Goal: Find specific page/section: Find specific page/section

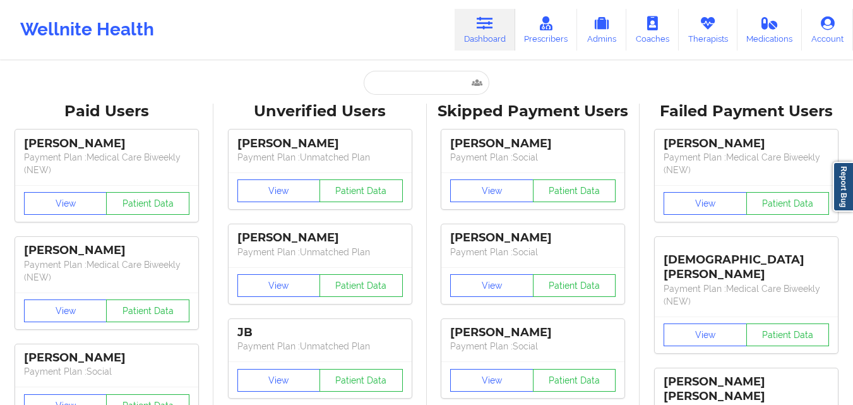
click at [407, 87] on input "text" at bounding box center [426, 83] width 125 height 24
type input "[PERSON_NAME]"
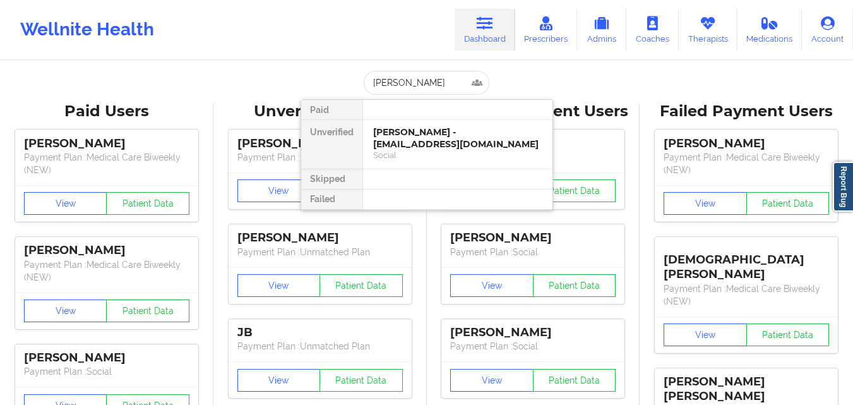
click at [420, 130] on div "[PERSON_NAME] - [EMAIL_ADDRESS][DOMAIN_NAME]" at bounding box center [457, 137] width 169 height 23
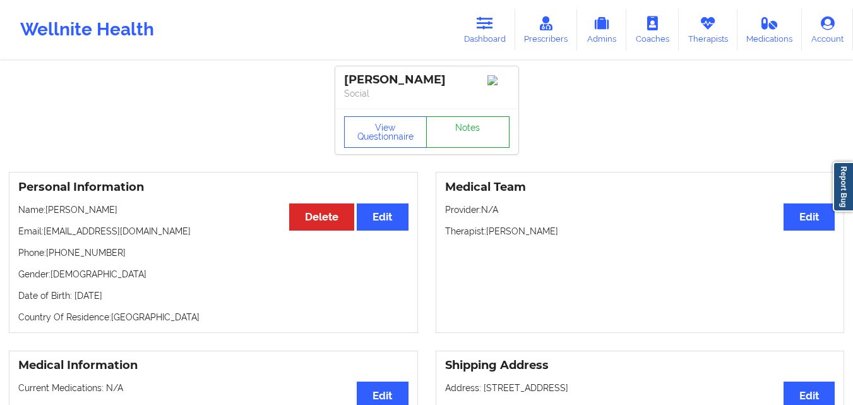
click at [457, 127] on link "Notes" at bounding box center [467, 132] width 83 height 32
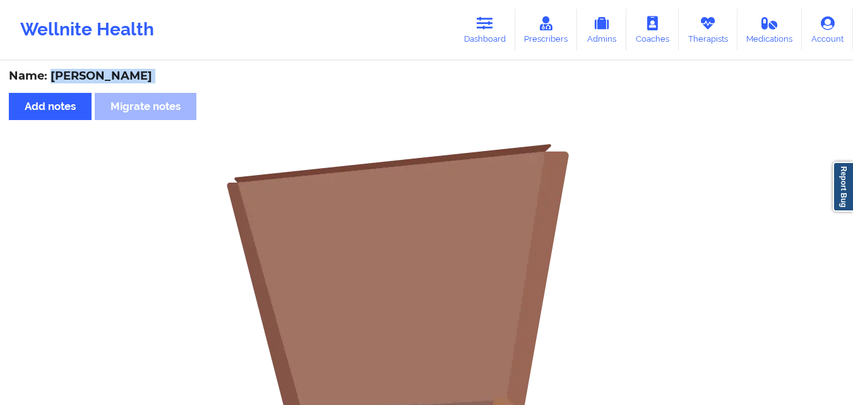
drag, startPoint x: 51, startPoint y: 79, endPoint x: 140, endPoint y: 85, distance: 88.6
click at [140, 85] on div "Name: [PERSON_NAME] Add notes Migrate notes No notes" at bounding box center [426, 378] width 853 height 632
copy div "[PERSON_NAME] Add notes Migrate notes"
click at [483, 20] on icon at bounding box center [485, 23] width 16 height 14
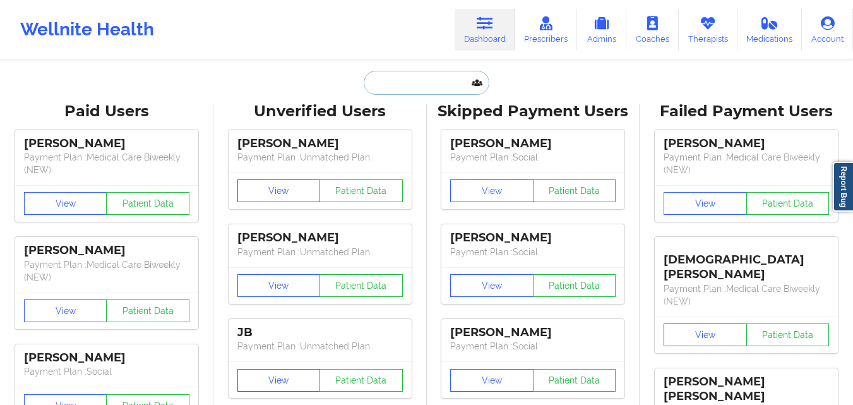
paste input "[PERSON_NAME]"
click at [422, 84] on input "text" at bounding box center [426, 83] width 125 height 24
type input "[PERSON_NAME]"
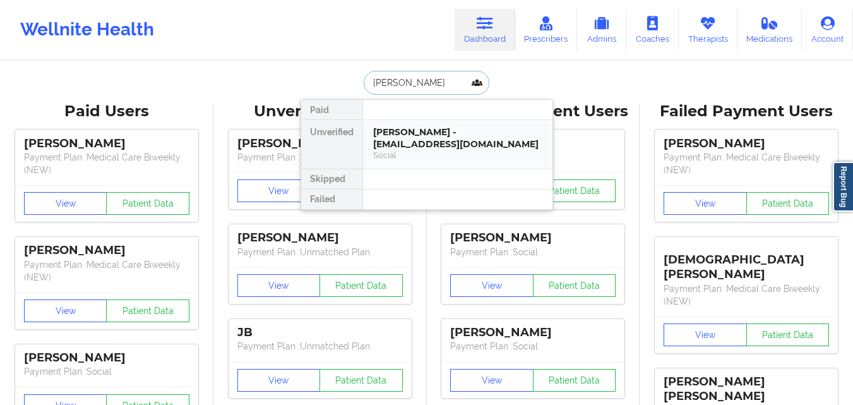
click at [427, 122] on div "[PERSON_NAME] - [EMAIL_ADDRESS][DOMAIN_NAME] Social" at bounding box center [457, 144] width 189 height 49
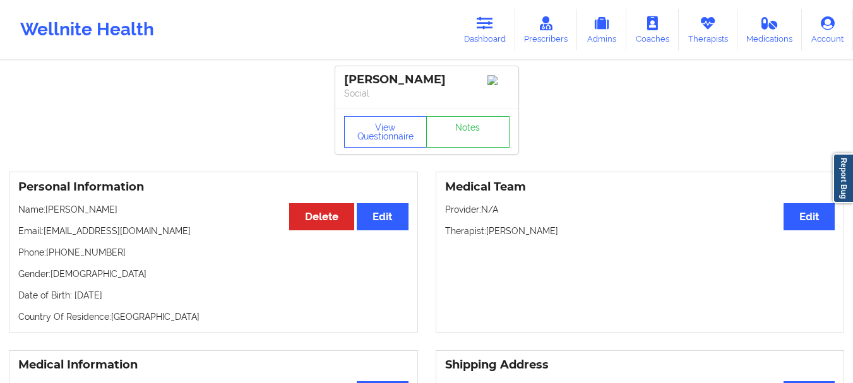
drag, startPoint x: 463, startPoint y: 81, endPoint x: 335, endPoint y: 80, distance: 128.2
click at [335, 80] on div "[PERSON_NAME] Social" at bounding box center [426, 87] width 183 height 42
copy div "[PERSON_NAME]"
click at [484, 42] on link "Dashboard" at bounding box center [485, 30] width 61 height 42
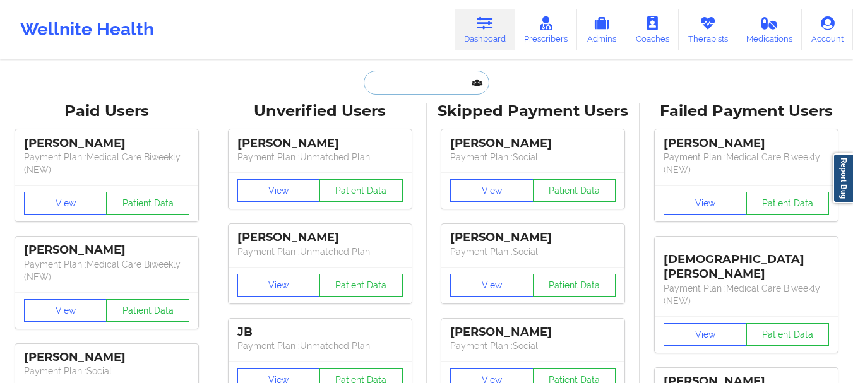
click at [437, 85] on input "text" at bounding box center [426, 83] width 125 height 24
paste input "[PERSON_NAME]"
type input "[PERSON_NAME]"
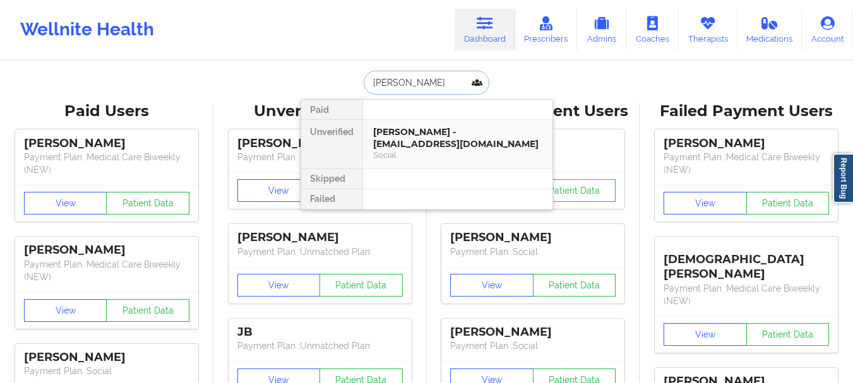
click at [436, 137] on div "[PERSON_NAME] - [EMAIL_ADDRESS][DOMAIN_NAME]" at bounding box center [457, 137] width 169 height 23
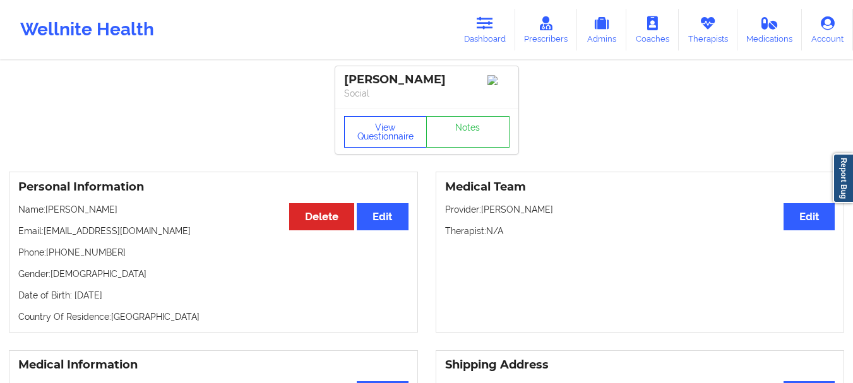
click at [402, 131] on button "View Questionnaire" at bounding box center [385, 132] width 83 height 32
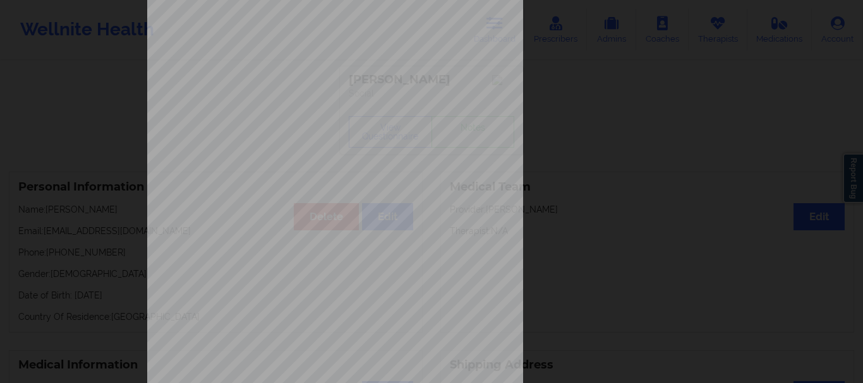
scroll to position [219, 0]
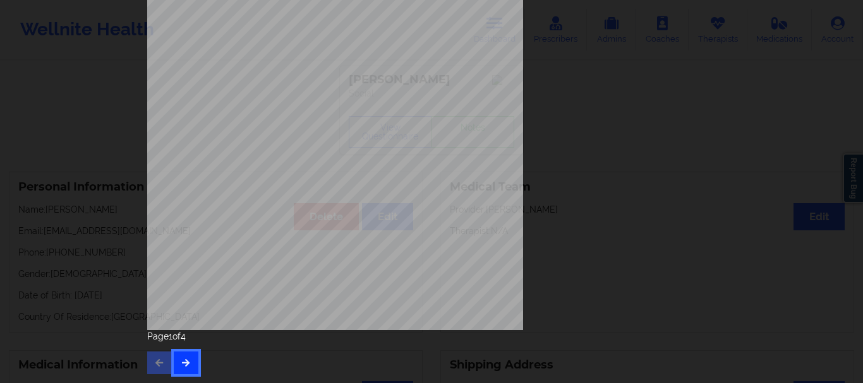
click at [184, 362] on icon "button" at bounding box center [186, 363] width 11 height 8
click at [181, 365] on icon "button" at bounding box center [186, 363] width 11 height 8
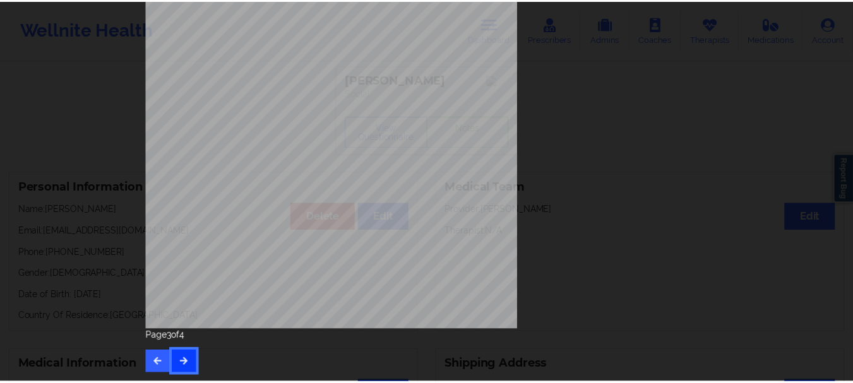
scroll to position [0, 0]
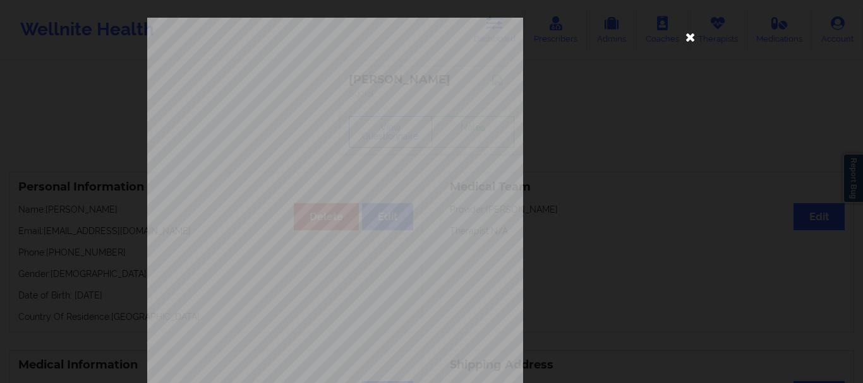
click at [688, 45] on icon at bounding box center [690, 37] width 20 height 20
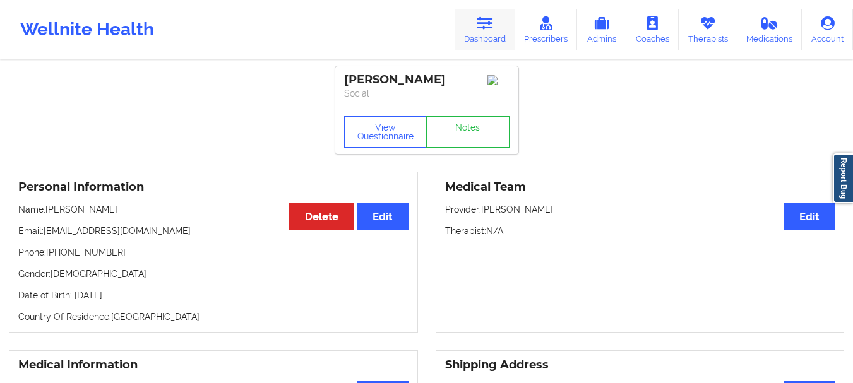
click at [482, 23] on icon at bounding box center [485, 23] width 16 height 14
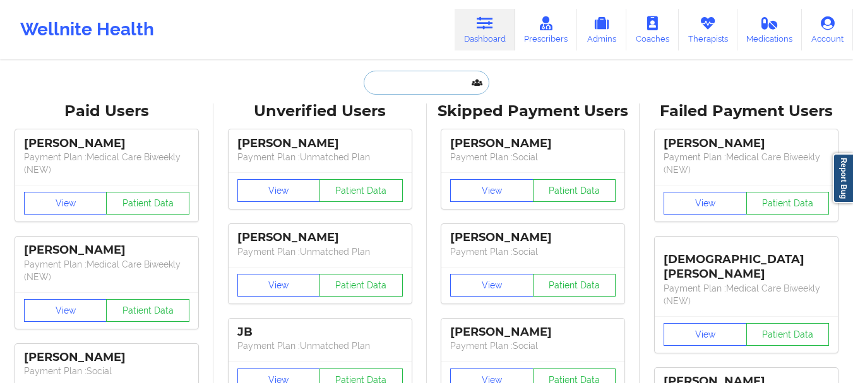
click at [426, 94] on input "text" at bounding box center [426, 83] width 125 height 24
paste input "[PERSON_NAME]"
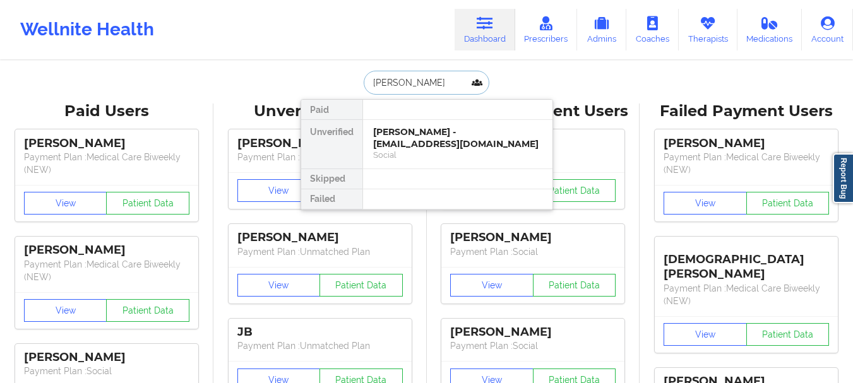
type input "[PERSON_NAME]"
